Goal: Information Seeking & Learning: Learn about a topic

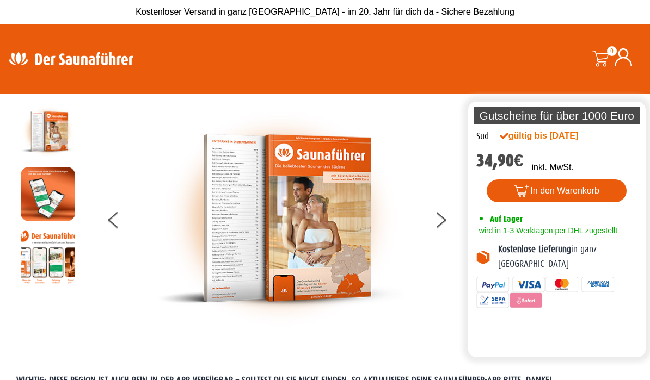
click at [107, 231] on div at bounding box center [280, 218] width 370 height 228
click at [353, 16] on span "Kostenloser Versand in ganz [GEOGRAPHIC_DATA] - im 20. Jahr für dich da - Siche…" at bounding box center [324, 11] width 379 height 9
click at [331, 233] on img at bounding box center [280, 218] width 245 height 228
click at [94, 69] on img at bounding box center [70, 58] width 141 height 21
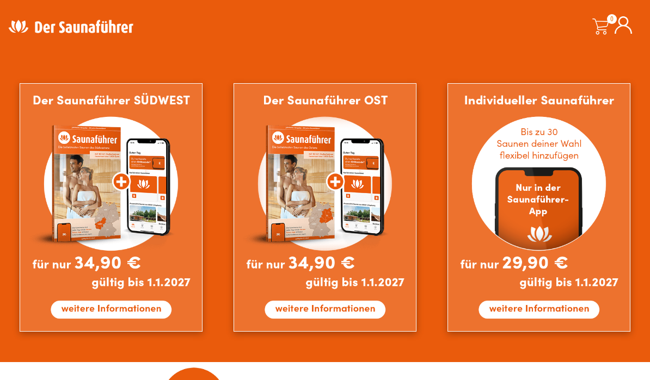
scroll to position [939, 0]
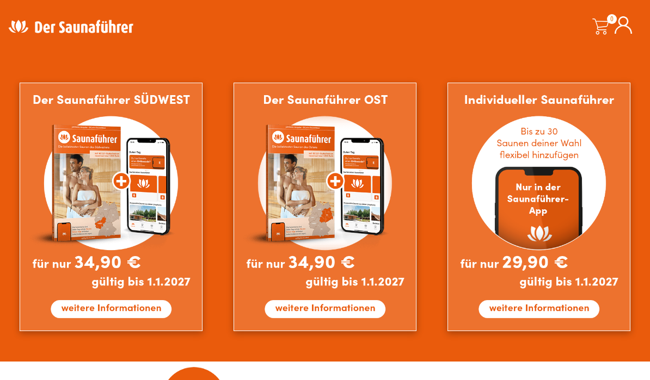
click at [165, 232] on img at bounding box center [111, 207] width 183 height 249
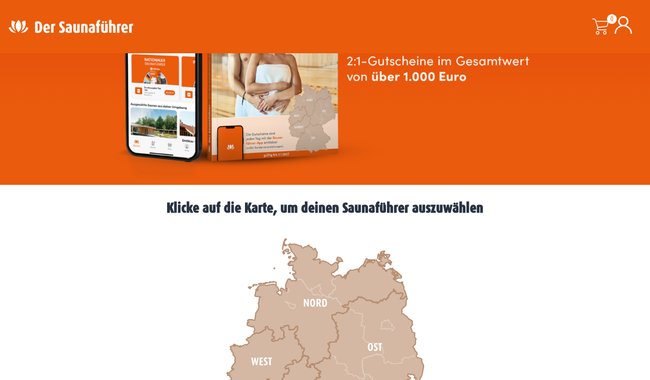
scroll to position [164, 0]
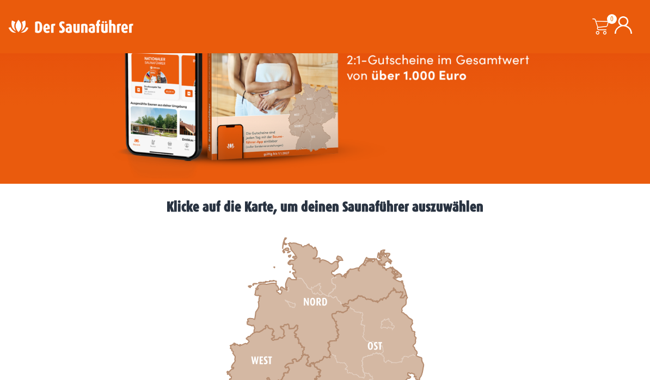
click at [291, 135] on img at bounding box center [325, 57] width 427 height 244
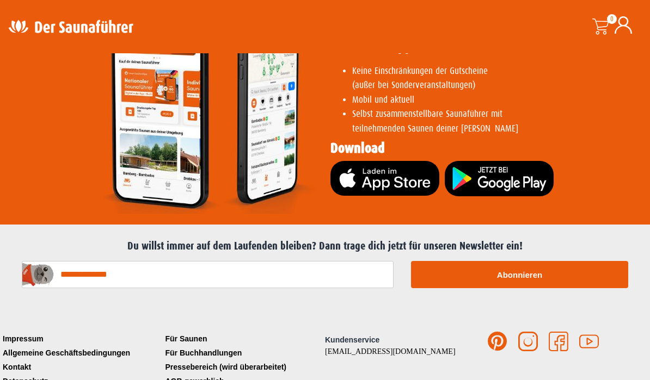
scroll to position [2170, 0]
click at [188, 332] on link "Für Saunen" at bounding box center [244, 339] width 163 height 14
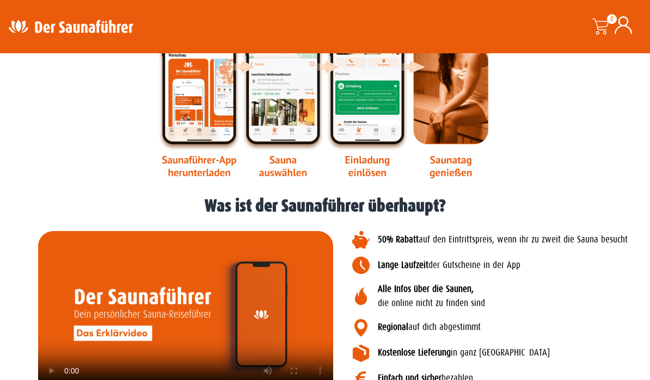
scroll to position [1361, 0]
